Goal: Task Accomplishment & Management: Use online tool/utility

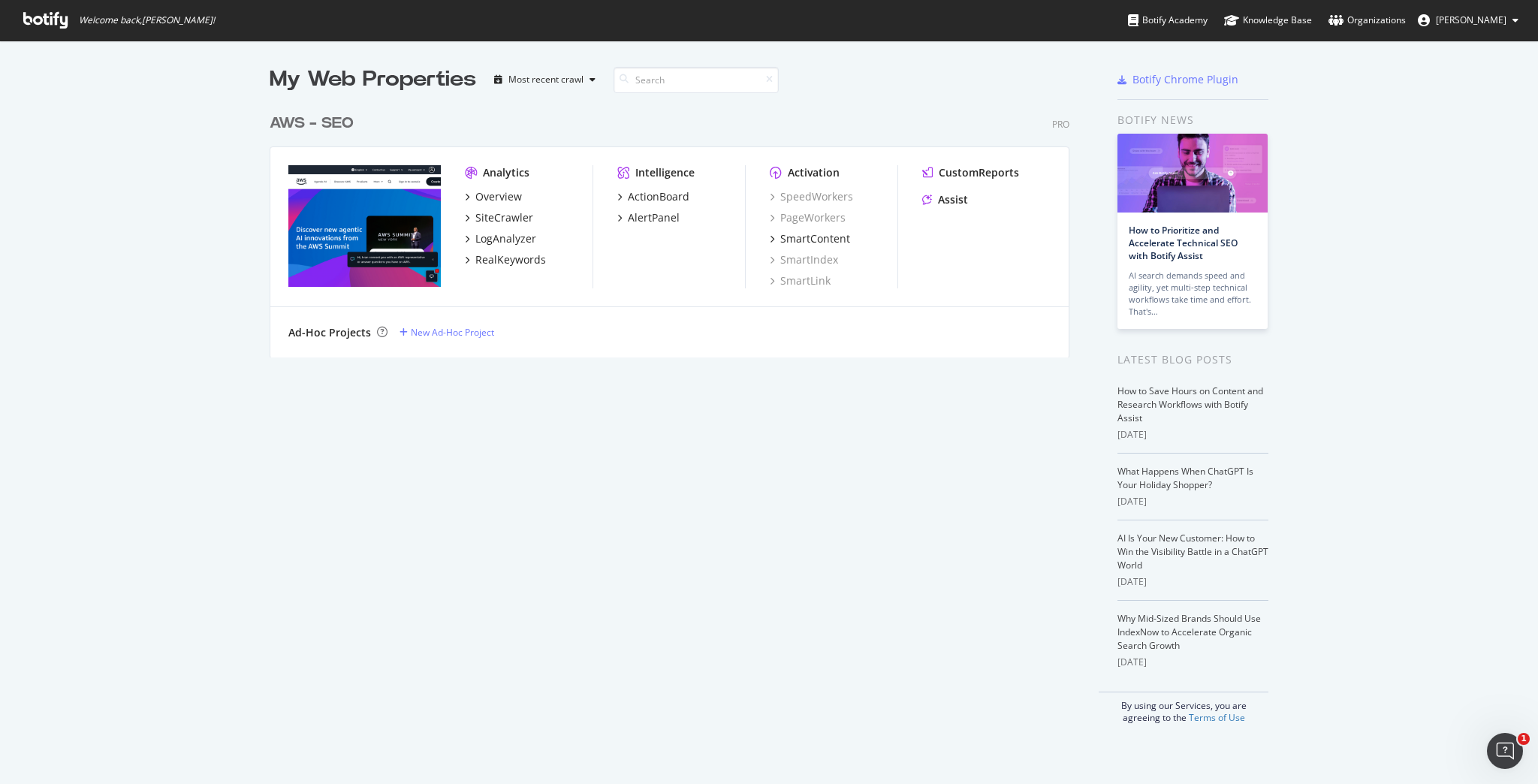
click at [307, 122] on div "AWS - SEO" at bounding box center [312, 124] width 85 height 21
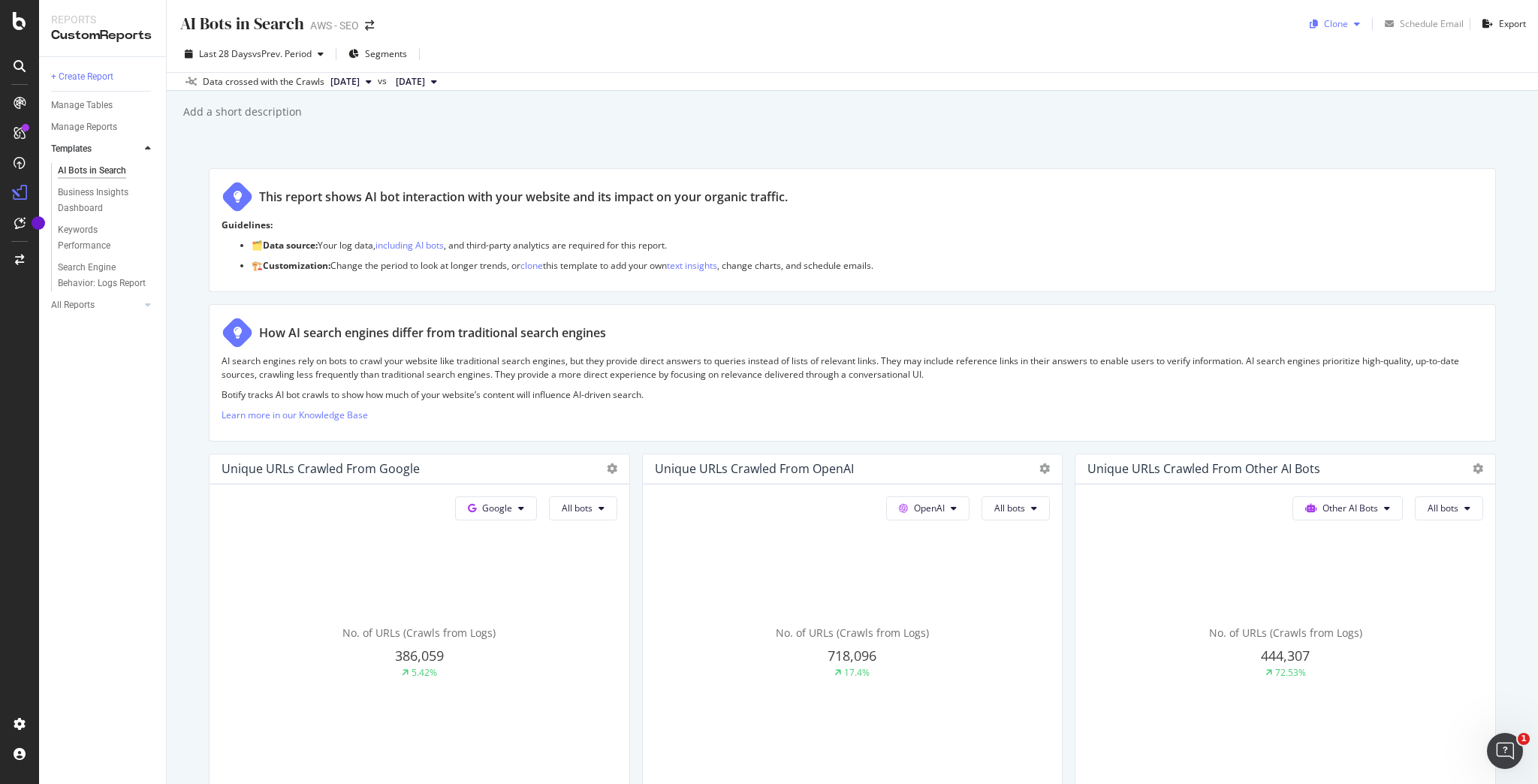
click at [1324, 23] on div "Clone" at bounding box center [1336, 23] width 24 height 12
click at [1340, 117] on span "AWS - SEO" at bounding box center [1386, 122] width 158 height 16
click at [1336, 27] on div "Clone" at bounding box center [1336, 23] width 24 height 12
click at [1181, 127] on div "AI Bots in Search AI Bots in Search AWS - SEO Clone Select destination of clone…" at bounding box center [852, 392] width 1372 height 784
